Goal: Task Accomplishment & Management: Use online tool/utility

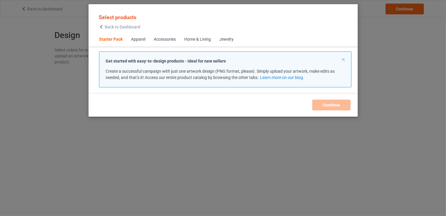
scroll to position [8, 0]
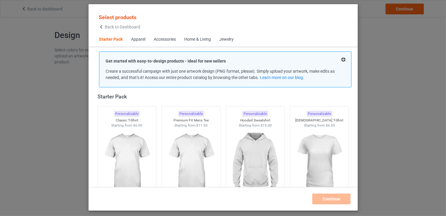
click at [343, 60] on button at bounding box center [343, 59] width 3 height 3
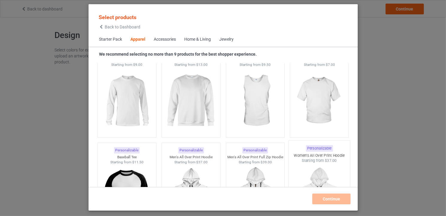
scroll to position [546, 0]
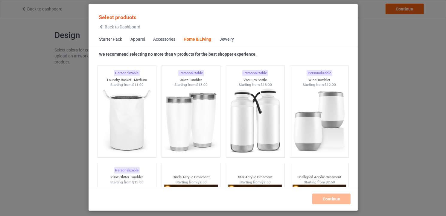
scroll to position [4654, 0]
